Goal: Use online tool/utility: Utilize a website feature to perform a specific function

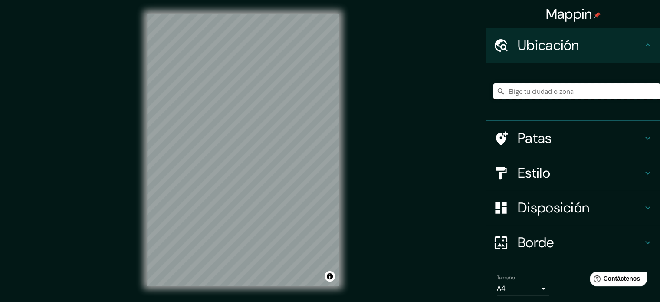
click at [532, 97] on input "Elige tu ciudad o zona" at bounding box center [577, 91] width 167 height 16
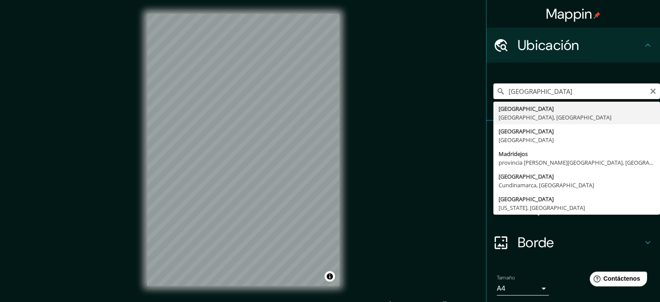
type input "[GEOGRAPHIC_DATA], [GEOGRAPHIC_DATA], [GEOGRAPHIC_DATA]"
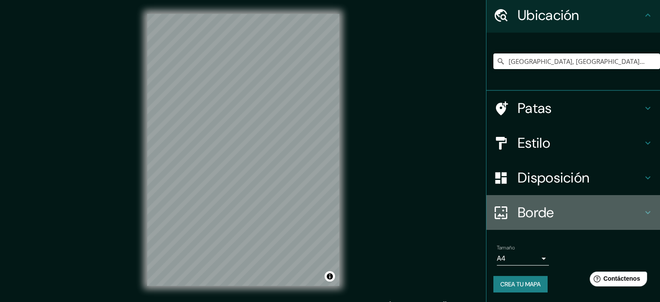
click at [556, 212] on h4 "Borde" at bounding box center [580, 212] width 125 height 17
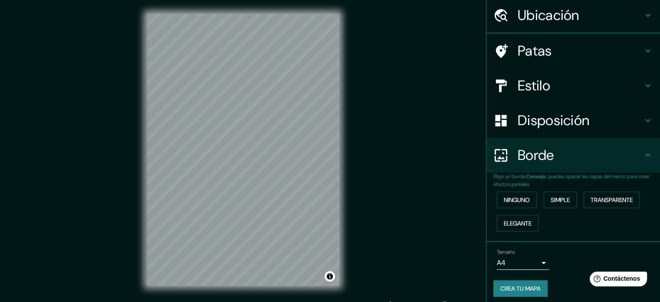
scroll to position [30, 0]
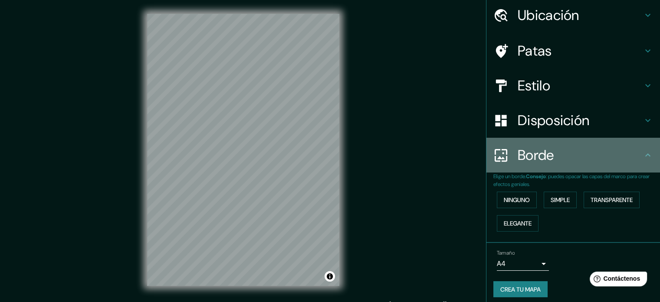
click at [555, 162] on h4 "Borde" at bounding box center [580, 154] width 125 height 17
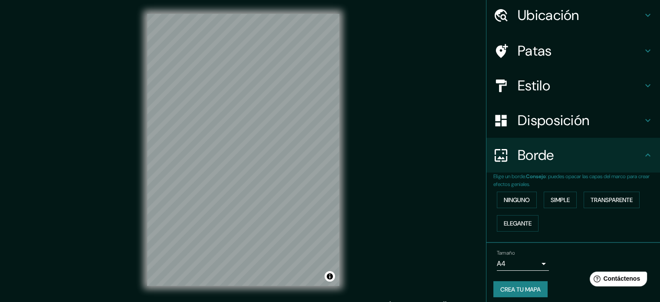
click at [562, 96] on div "Estilo" at bounding box center [574, 85] width 174 height 35
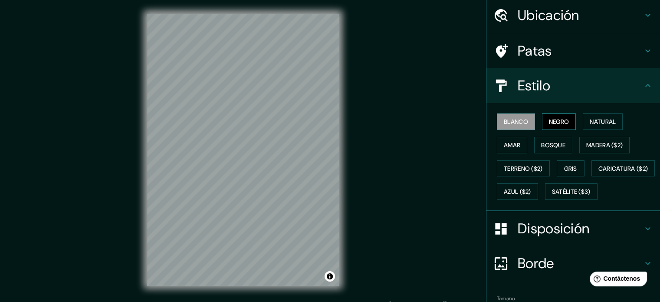
click at [552, 120] on font "Negro" at bounding box center [559, 122] width 20 height 8
click at [516, 118] on font "Blanco" at bounding box center [516, 122] width 24 height 8
